Goal: Information Seeking & Learning: Learn about a topic

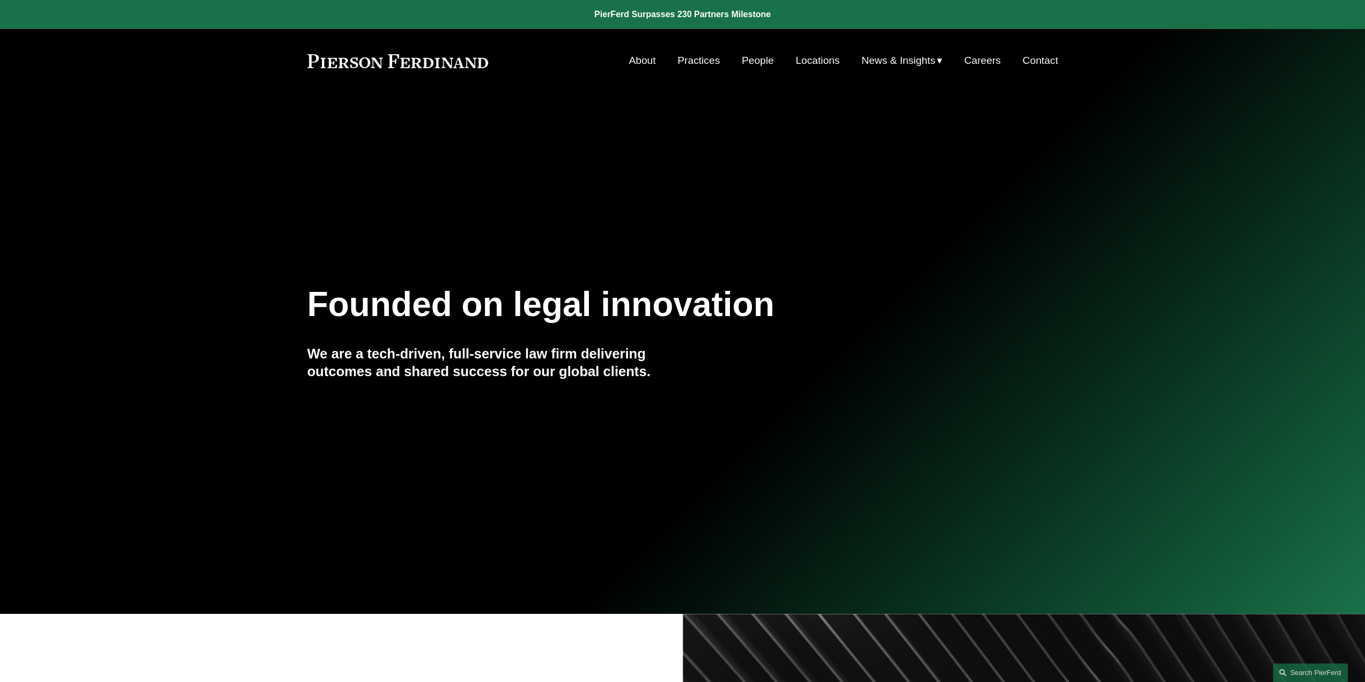
click at [748, 58] on link "People" at bounding box center [758, 60] width 32 height 20
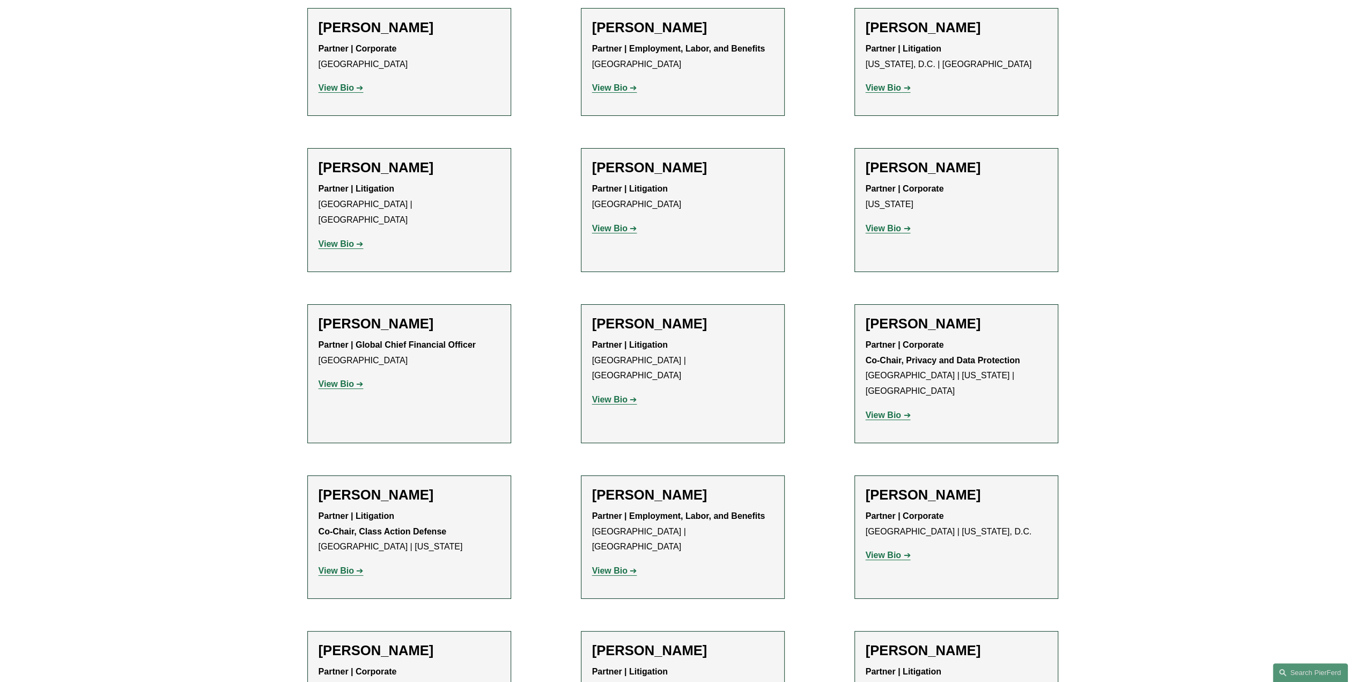
scroll to position [8047, 0]
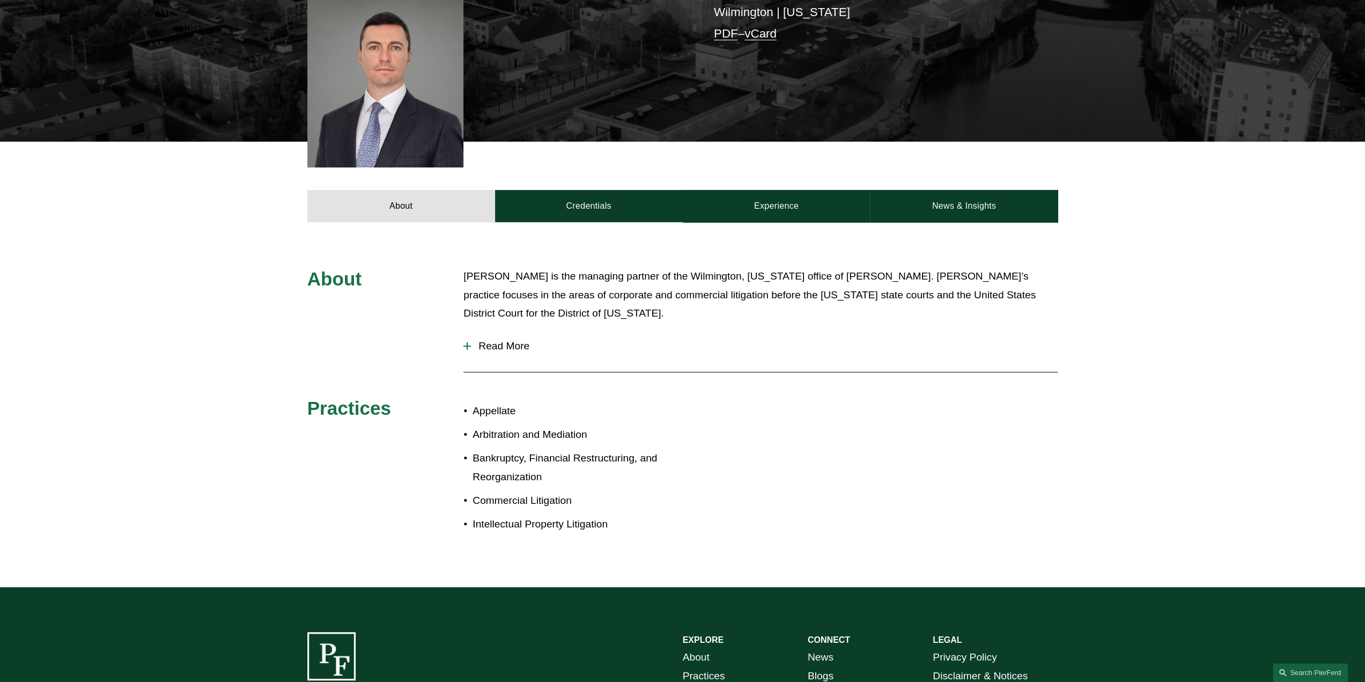
scroll to position [322, 0]
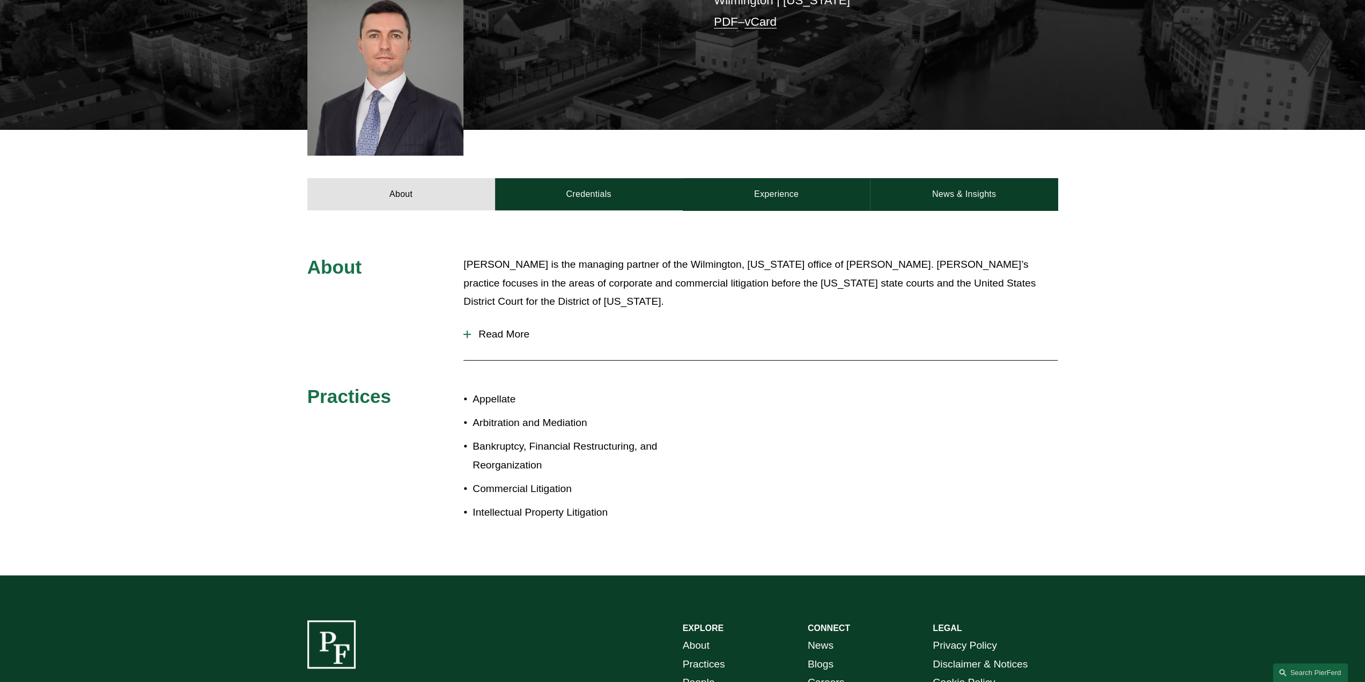
click at [499, 328] on span "Read More" at bounding box center [764, 334] width 587 height 12
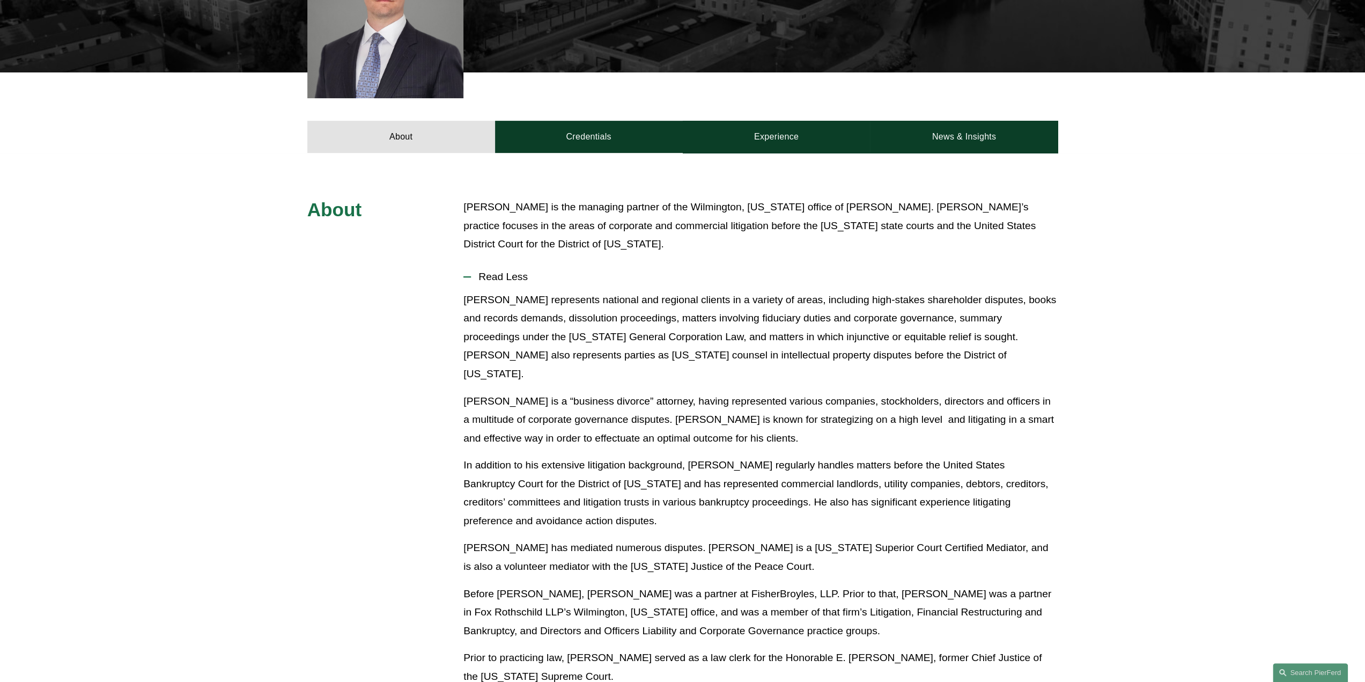
scroll to position [376, 0]
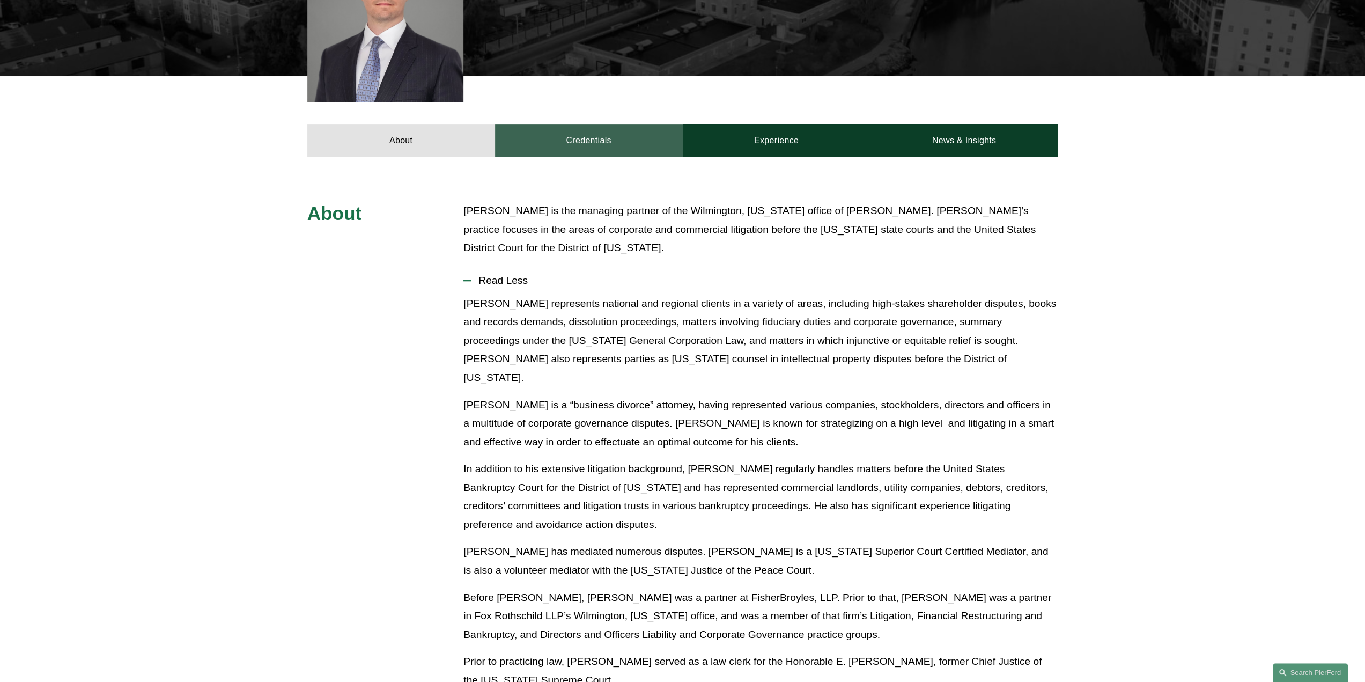
click at [635, 124] on link "Credentials" at bounding box center [589, 140] width 188 height 32
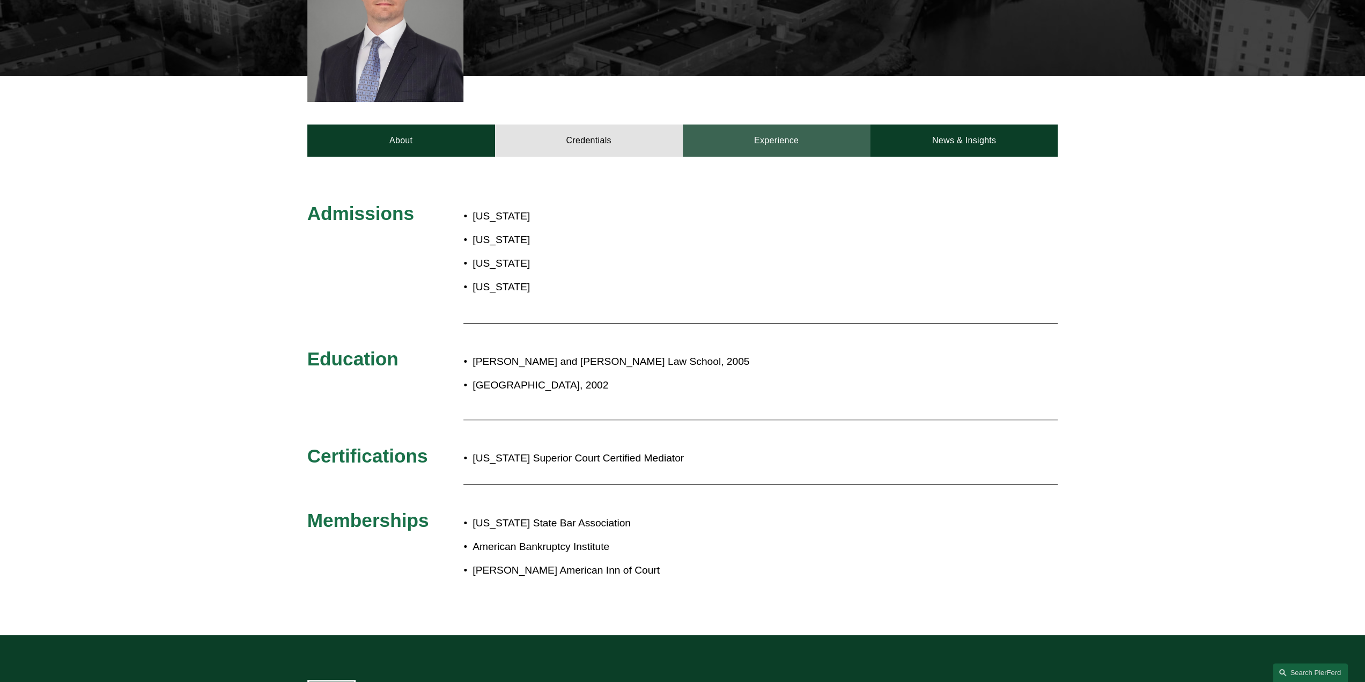
click at [816, 125] on link "Experience" at bounding box center [777, 140] width 188 height 32
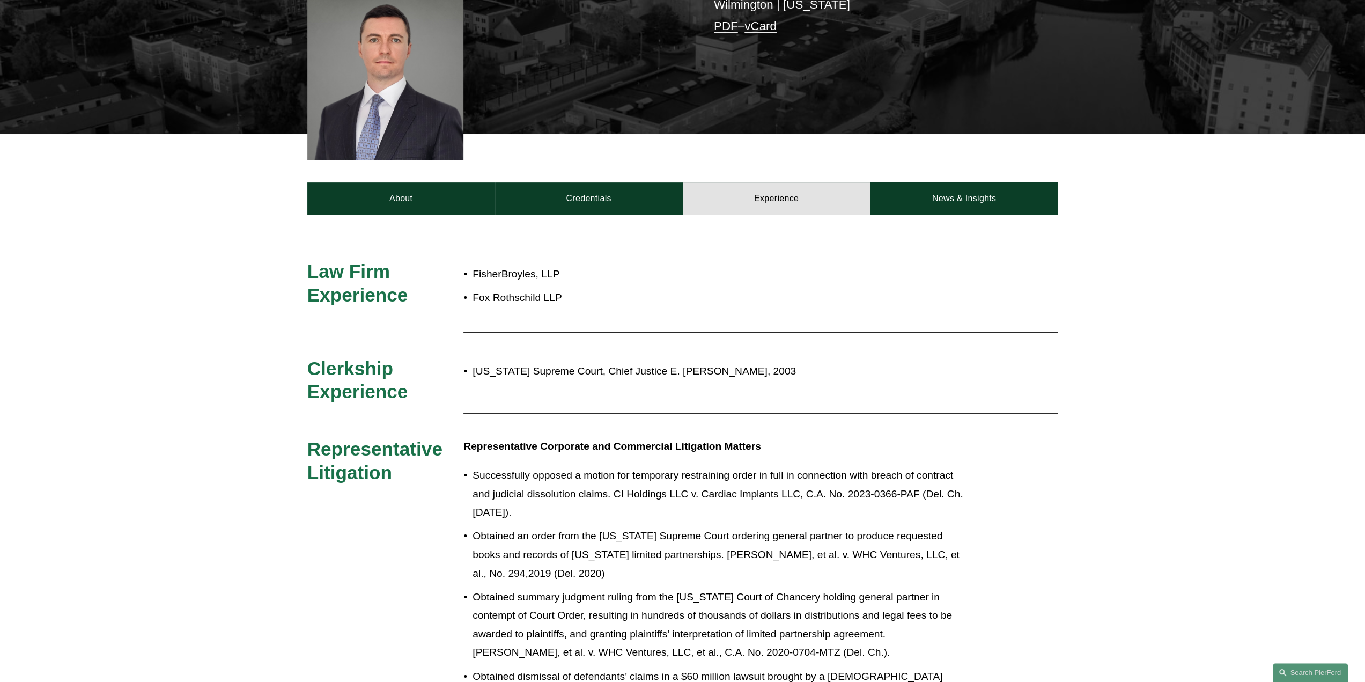
scroll to position [0, 0]
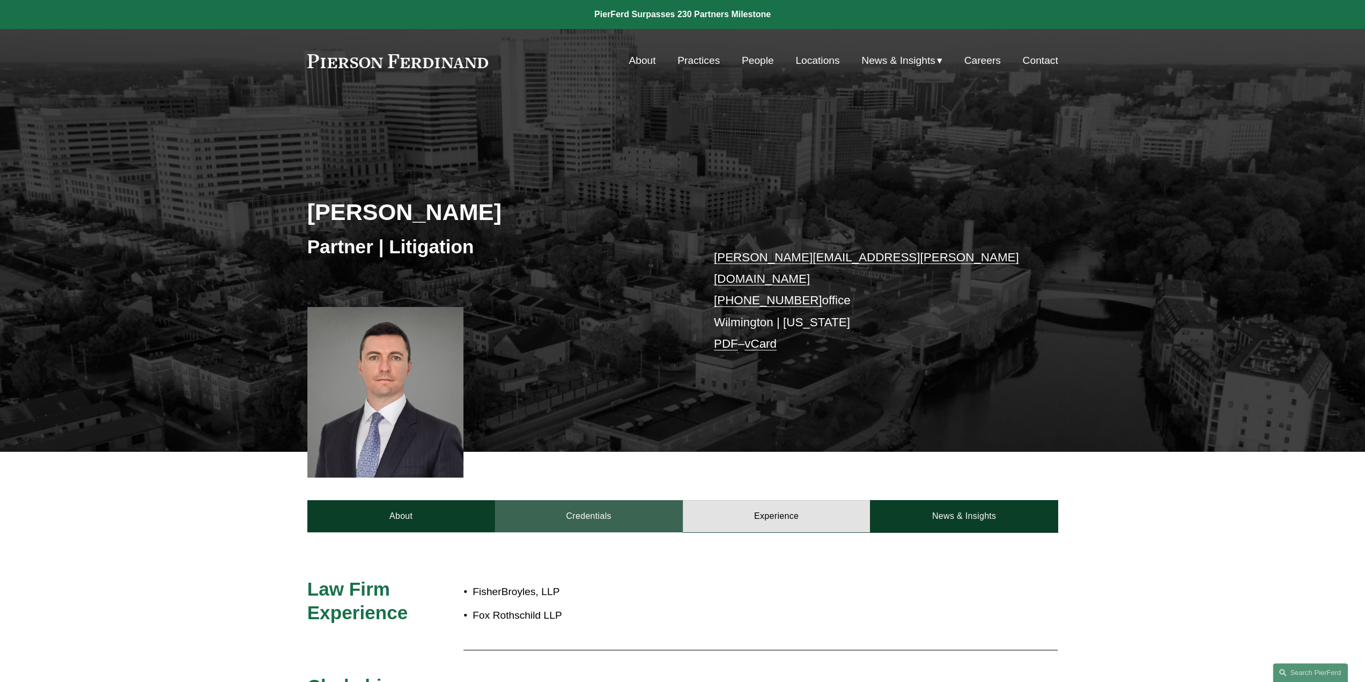
click at [592, 510] on link "Credentials" at bounding box center [589, 516] width 188 height 32
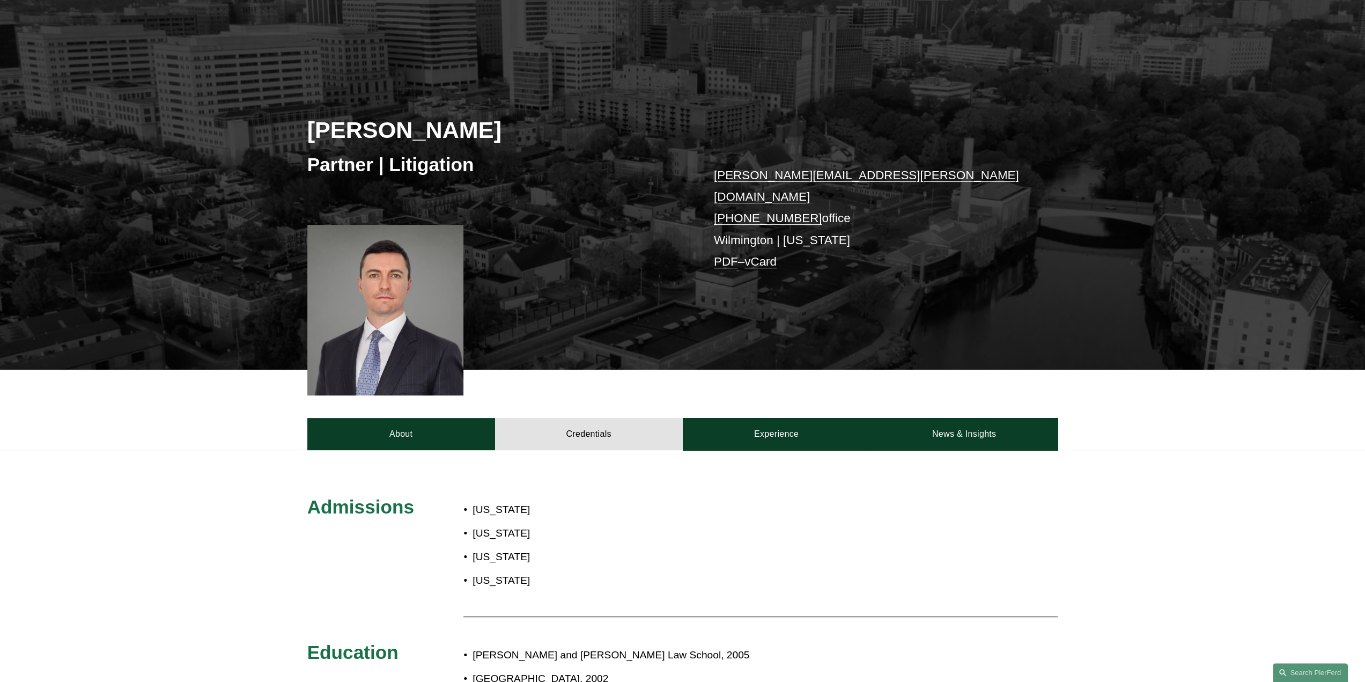
scroll to position [107, 0]
